Goal: Check status: Check status

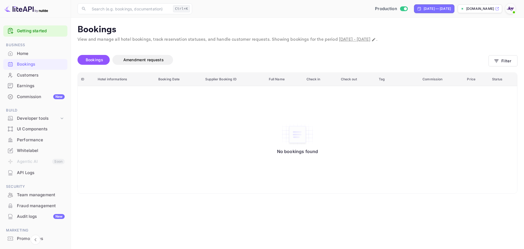
scroll to position [25, 0]
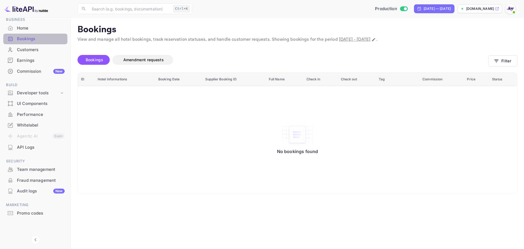
click at [50, 40] on div "Bookings" at bounding box center [41, 39] width 48 height 6
click at [512, 65] on button "Filter" at bounding box center [503, 60] width 29 height 11
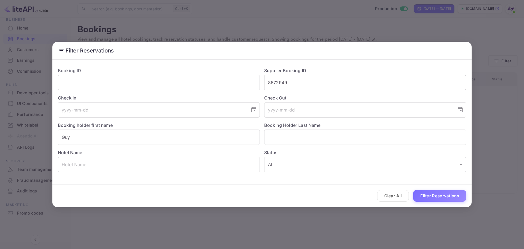
click at [295, 82] on input "8672949" at bounding box center [365, 82] width 202 height 15
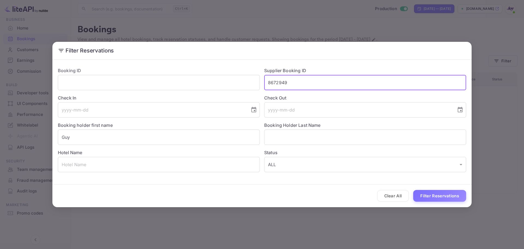
click at [295, 82] on input "8672949" at bounding box center [365, 82] width 202 height 15
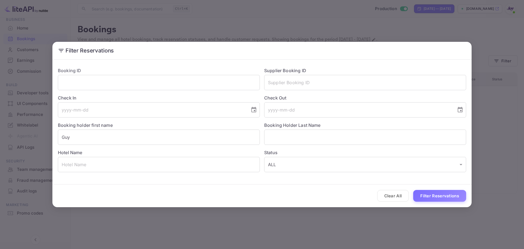
click at [142, 73] on div "Booking ID ​" at bounding box center [156, 76] width 206 height 27
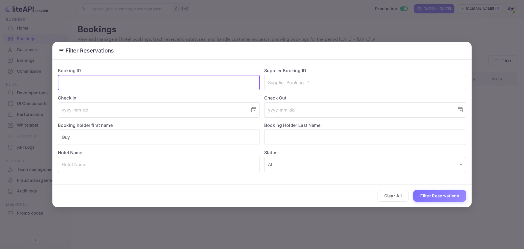
click at [169, 87] on input "text" at bounding box center [159, 82] width 202 height 15
paste input "5A69AE6D4#"
type input "5A69AE6D4#"
click at [446, 198] on button "Filter Reservations" at bounding box center [439, 196] width 53 height 12
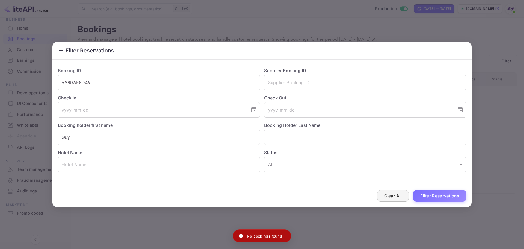
click at [390, 198] on button "Clear All" at bounding box center [393, 196] width 32 height 12
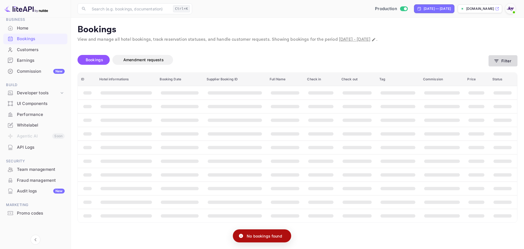
click at [499, 60] on button "Filter" at bounding box center [503, 60] width 29 height 11
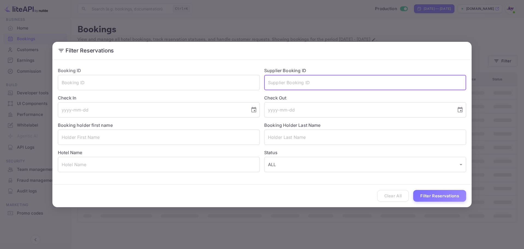
click at [285, 87] on input "text" at bounding box center [365, 82] width 202 height 15
paste input "5A69AE6D4#"
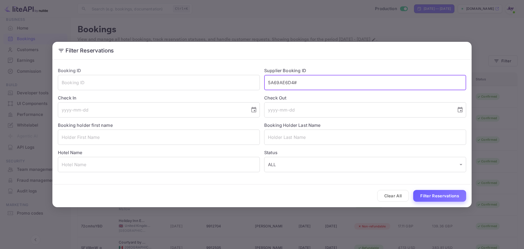
type input "5A69AE6D4#"
click at [442, 195] on button "Filter Reservations" at bounding box center [439, 196] width 53 height 12
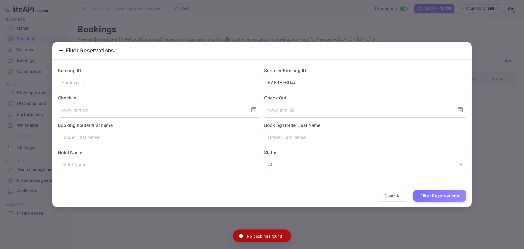
drag, startPoint x: 380, startPoint y: 210, endPoint x: 376, endPoint y: 208, distance: 4.3
click at [378, 210] on div "Filter Reservations Booking ID ​ Supplier Booking ID 5A69AE6D4# ​ Check In ​ Ch…" at bounding box center [262, 124] width 524 height 249
